Goal: Transaction & Acquisition: Purchase product/service

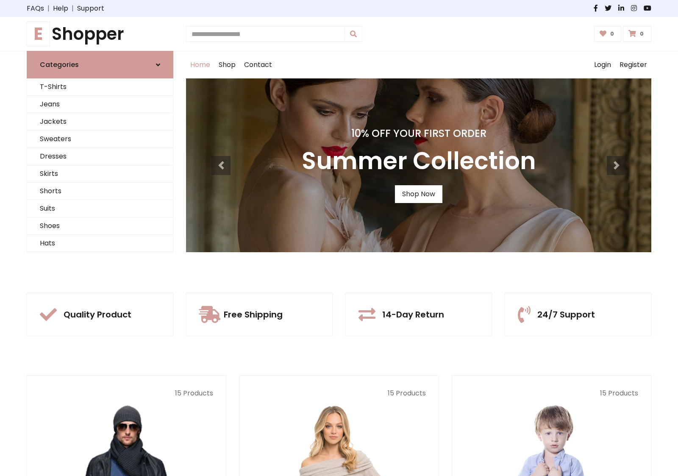
click at [339, 238] on div "10% Off Your First Order Summer Collection Shop Now" at bounding box center [418, 165] width 465 height 174
click at [418, 194] on link "Shop Now" at bounding box center [418, 194] width 47 height 18
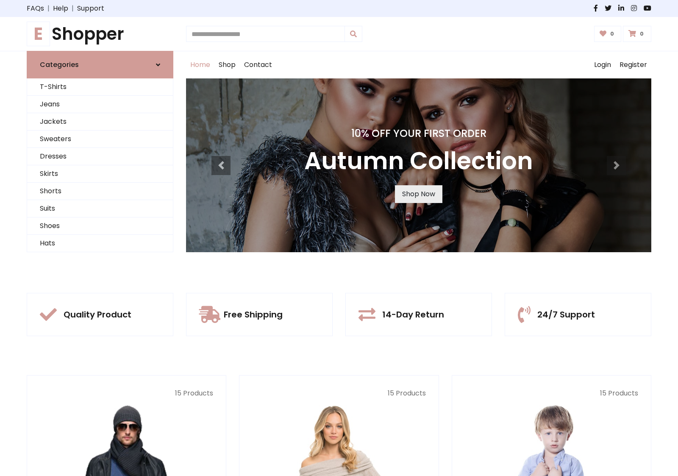
click at [418, 194] on link "Shop Now" at bounding box center [418, 194] width 47 height 18
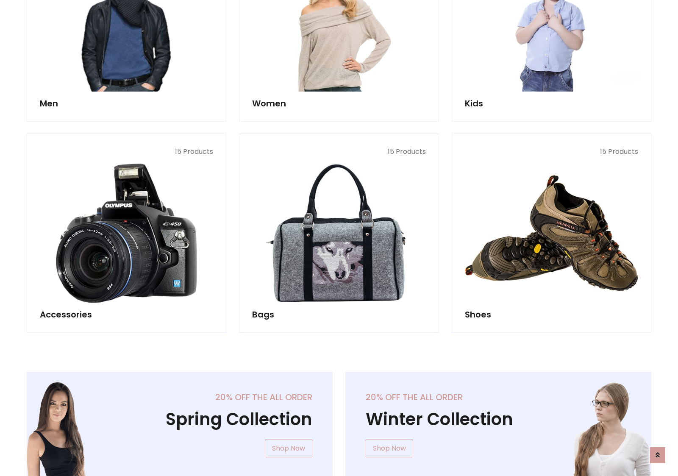
scroll to position [845, 0]
